Goal: Task Accomplishment & Management: Manage account settings

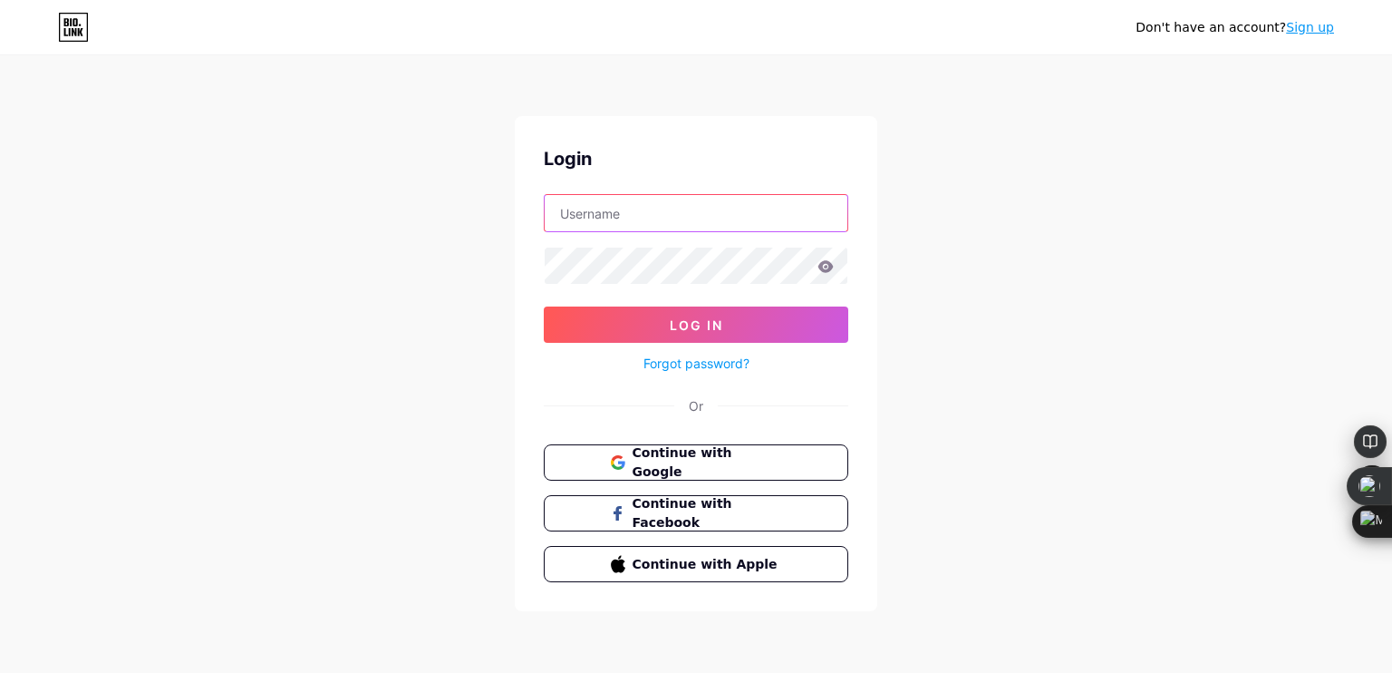
click at [621, 215] on input "text" at bounding box center [696, 213] width 303 height 36
type input "[EMAIL_ADDRESS][DOMAIN_NAME]"
click at [833, 266] on icon at bounding box center [825, 266] width 15 height 12
click at [823, 264] on icon at bounding box center [825, 266] width 15 height 12
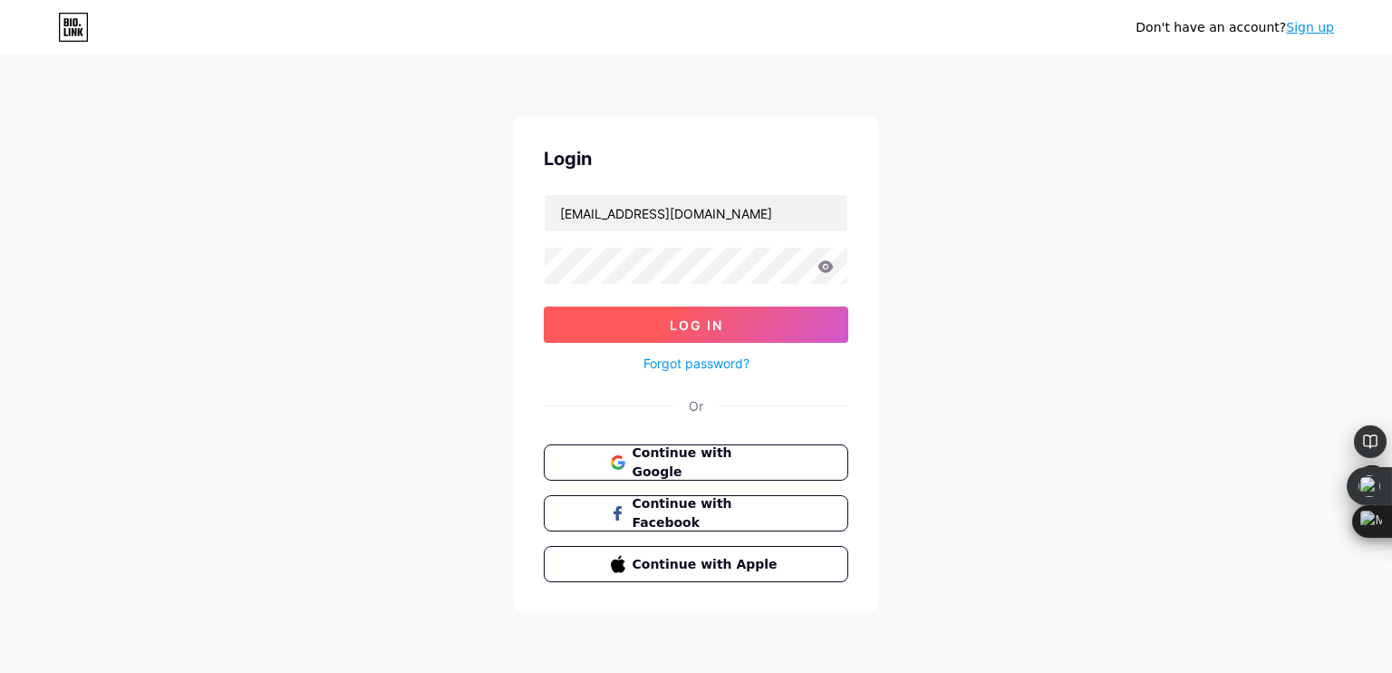
click at [787, 319] on button "Log In" at bounding box center [696, 324] width 305 height 36
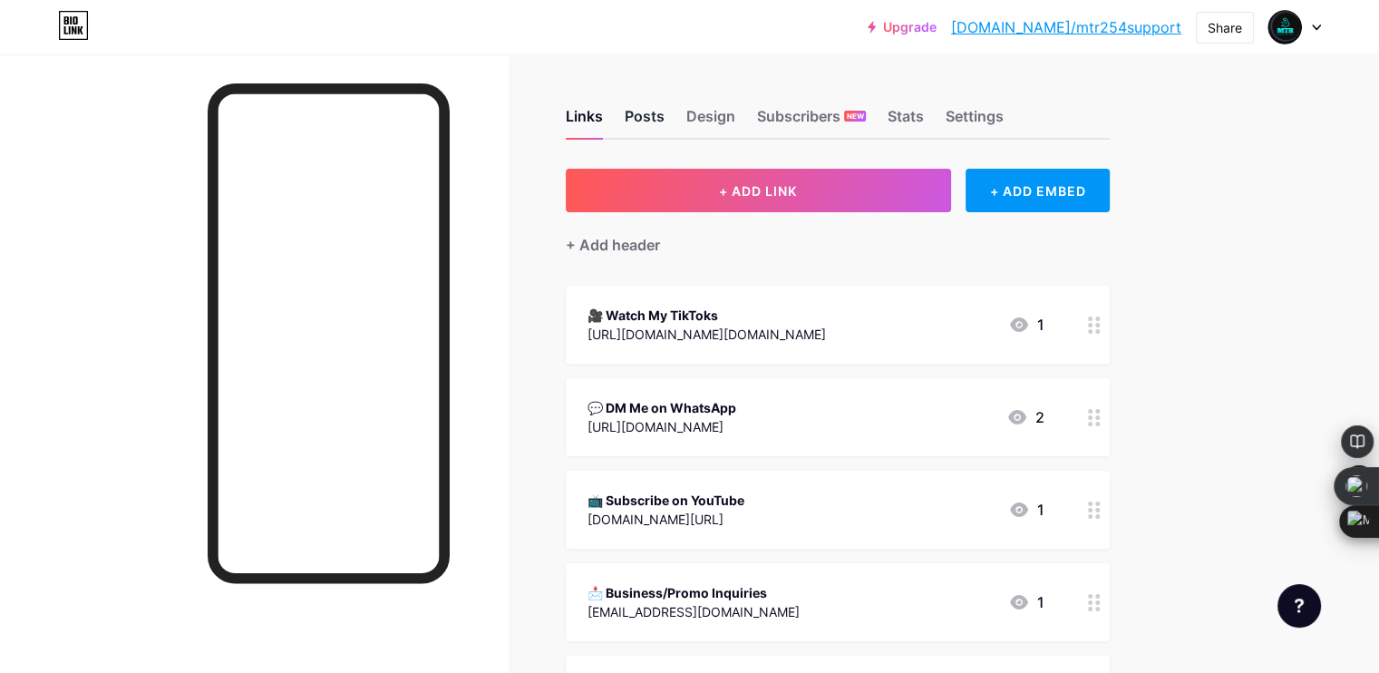
click at [664, 124] on div "Posts" at bounding box center [645, 121] width 40 height 33
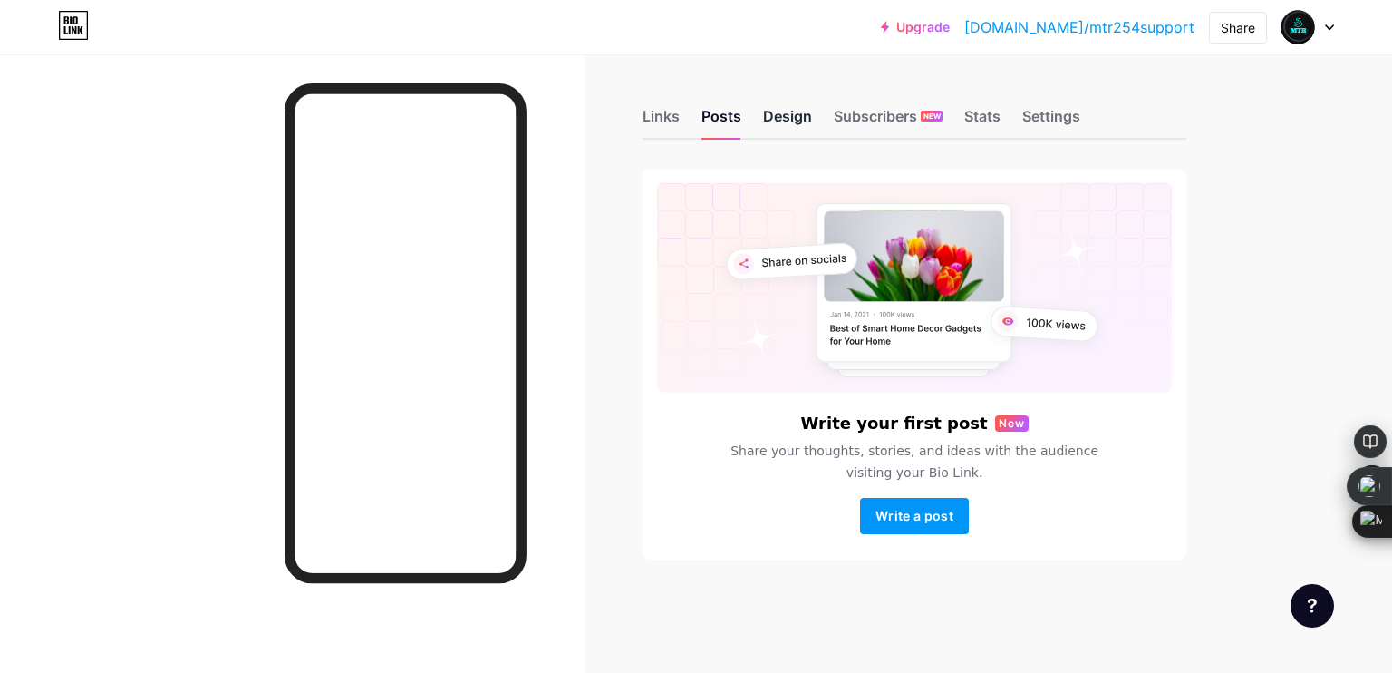
click at [780, 117] on div "Design" at bounding box center [787, 121] width 49 height 33
click at [846, 119] on div "Subscribers NEW" at bounding box center [888, 121] width 109 height 33
click at [989, 111] on div "Stats" at bounding box center [982, 121] width 36 height 33
click at [1060, 110] on div "Settings" at bounding box center [1051, 121] width 58 height 33
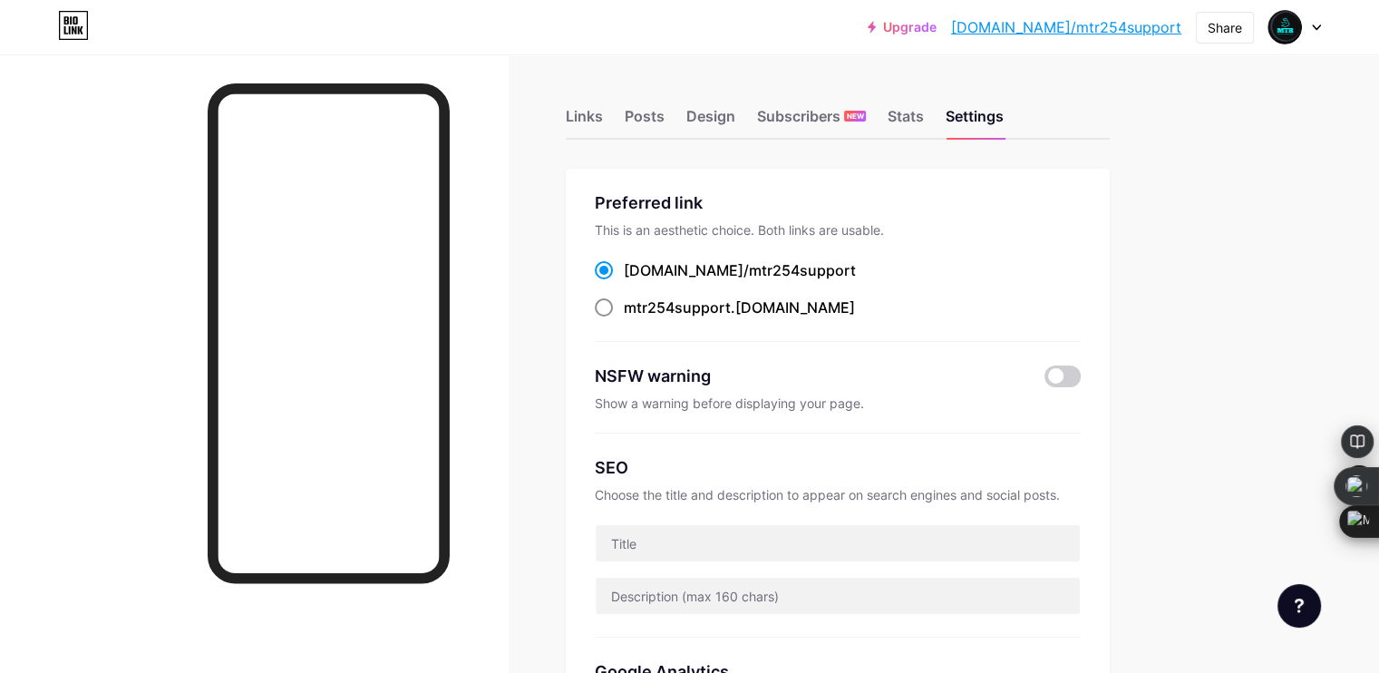
click at [698, 307] on label "mtr254support .[DOMAIN_NAME]" at bounding box center [725, 307] width 260 height 22
click at [635, 318] on input "mtr254support .[DOMAIN_NAME]" at bounding box center [630, 324] width 12 height 12
radio input "true"
click at [613, 265] on span at bounding box center [604, 270] width 18 height 18
click at [635, 281] on input "[DOMAIN_NAME]/ mtr254support" at bounding box center [630, 287] width 12 height 12
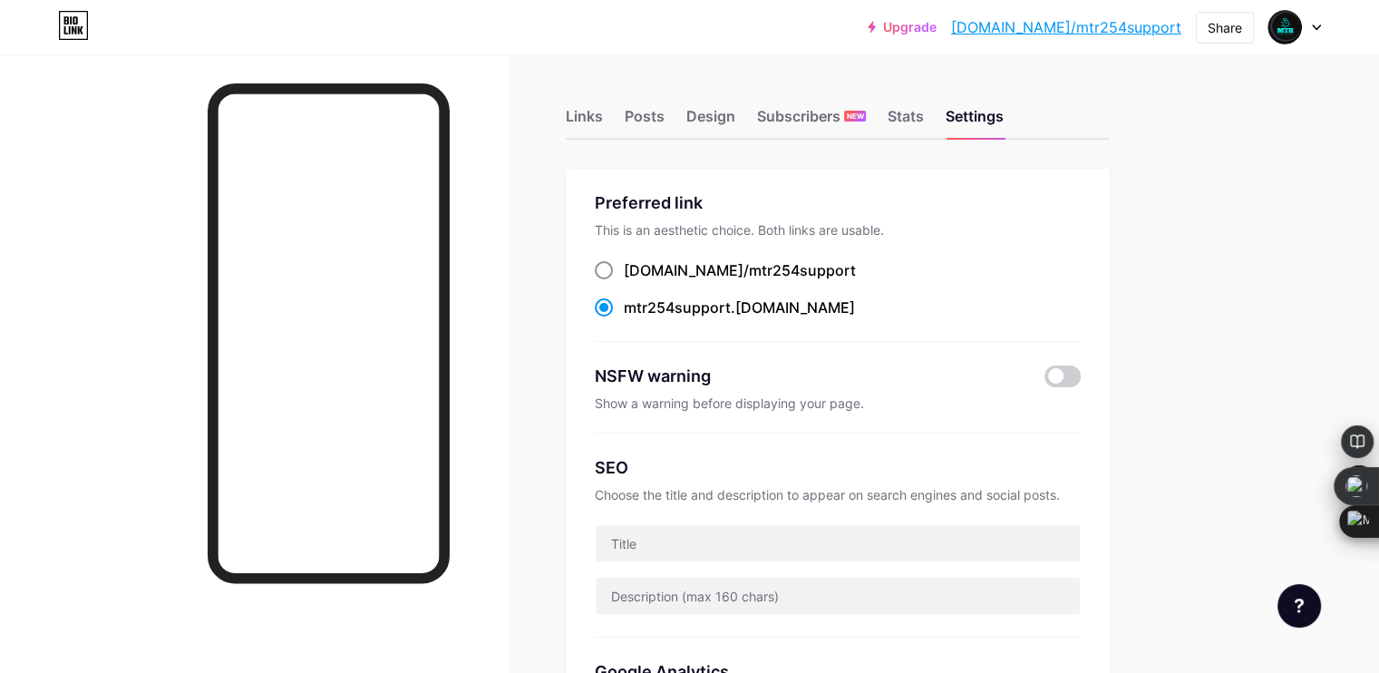
radio input "true"
